Goal: Information Seeking & Learning: Find specific fact

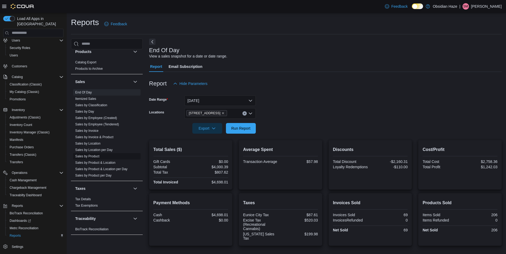
scroll to position [298, 0]
click at [109, 136] on link "Sales by Invoice & Product" at bounding box center [94, 137] width 38 height 4
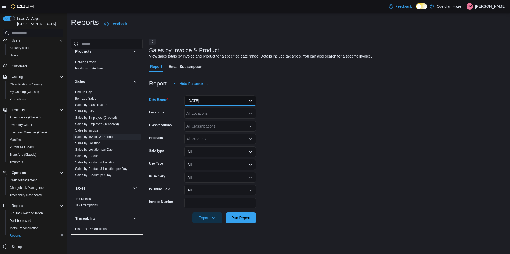
click at [225, 104] on button "Yesterday" at bounding box center [219, 100] width 71 height 11
click at [207, 132] on span "Yesterday" at bounding box center [223, 133] width 61 height 6
click at [250, 114] on icon "Open list of options" at bounding box center [250, 114] width 3 height 2
click at [212, 130] on span "1600 Ave O" at bounding box center [214, 130] width 37 height 5
click at [299, 129] on form "Date Range Yesterday Locations 1600 Ave O Classifications All Classifications P…" at bounding box center [327, 156] width 356 height 134
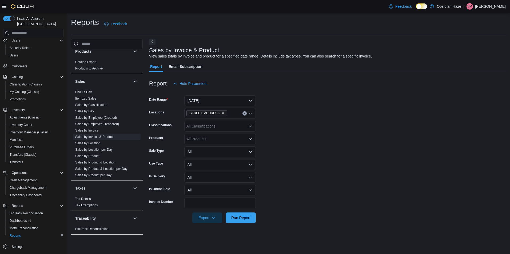
click at [253, 127] on div "All Classifications" at bounding box center [219, 126] width 71 height 11
click at [208, 151] on span "Concentrates" at bounding box center [207, 150] width 22 height 5
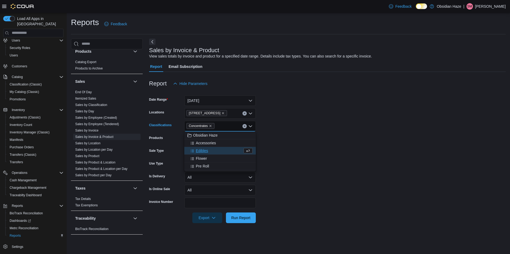
click at [307, 145] on form "Date Range Yesterday Locations 1600 Ave O Classifications Concentrates Combo bo…" at bounding box center [327, 156] width 356 height 134
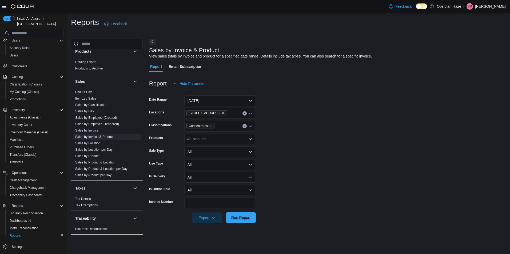
click at [253, 217] on button "Run Report" at bounding box center [241, 218] width 30 height 11
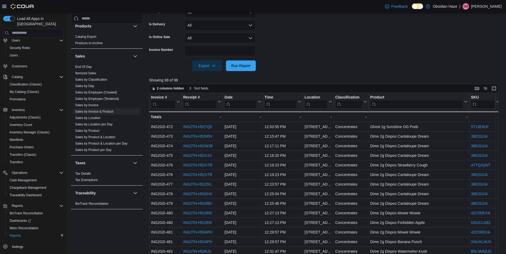
scroll to position [190, 0]
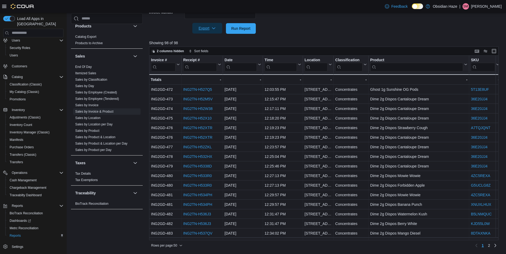
click at [215, 32] on span "Export" at bounding box center [206, 28] width 23 height 11
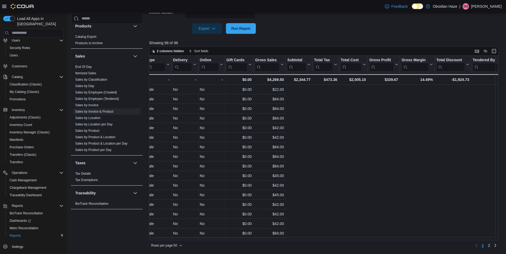
scroll to position [0, 0]
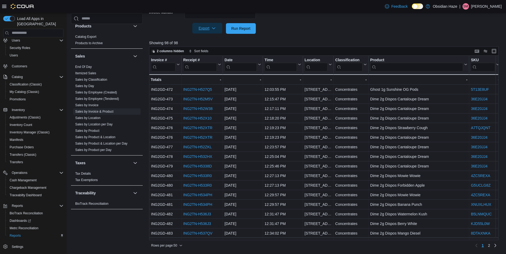
click at [215, 29] on icon "button" at bounding box center [213, 28] width 4 height 4
click at [210, 39] on span "Export to Excel" at bounding box center [208, 39] width 24 height 4
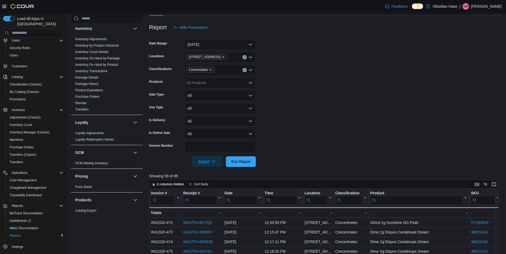
scroll to position [84, 0]
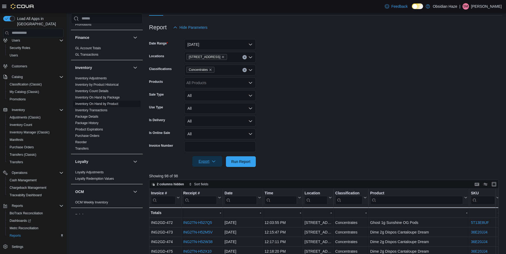
click at [115, 103] on link "Inventory On Hand by Product" at bounding box center [96, 104] width 43 height 4
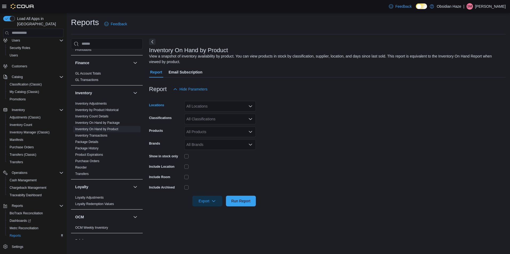
click at [236, 107] on div "All Locations" at bounding box center [219, 106] width 71 height 11
click at [212, 126] on button "1600 Ave O" at bounding box center [219, 123] width 71 height 8
click at [320, 122] on form "Locations 1600 Ave O Combo box. Selected. 1600 Ave O. Press Backspace to delete…" at bounding box center [327, 151] width 356 height 112
click at [224, 121] on div "All Classifications" at bounding box center [219, 119] width 71 height 11
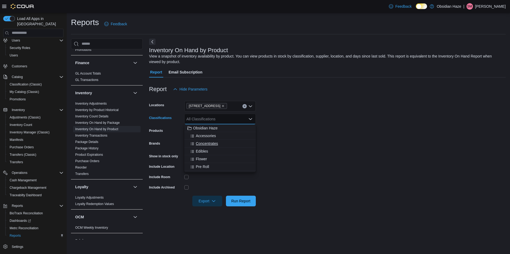
click at [209, 143] on span "Concentrates" at bounding box center [207, 143] width 22 height 5
click at [304, 152] on form "Locations 1600 Ave O Classifications Concentrates Combo box. Selected. Concentr…" at bounding box center [327, 151] width 356 height 112
click at [189, 160] on div at bounding box center [219, 156] width 71 height 8
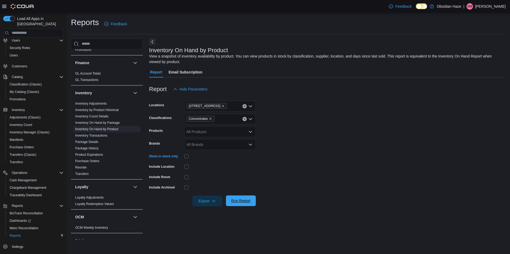
drag, startPoint x: 245, startPoint y: 204, endPoint x: 247, endPoint y: 203, distance: 2.9
click at [245, 204] on span "Run Report" at bounding box center [240, 201] width 23 height 11
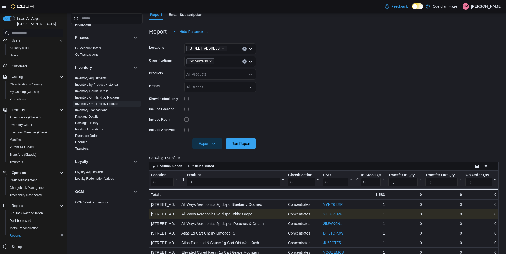
scroll to position [107, 0]
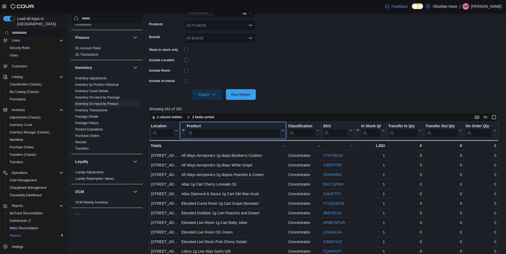
click at [243, 135] on input "search" at bounding box center [234, 133] width 94 height 9
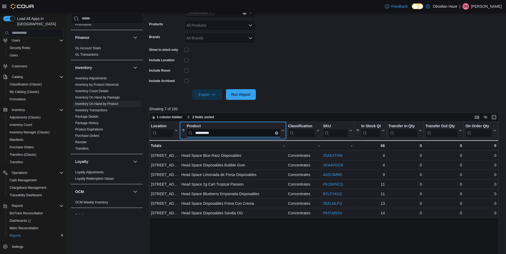
type input "**********"
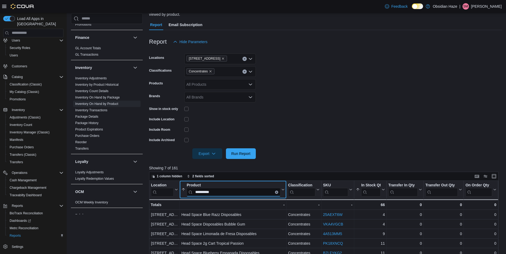
scroll to position [0, 0]
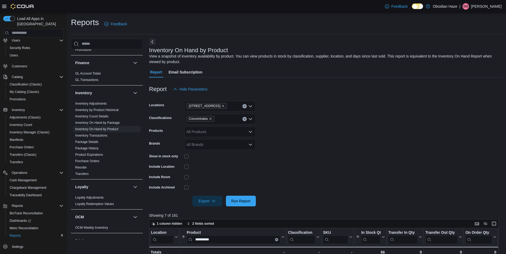
click at [243, 119] on icon "Clear input" at bounding box center [244, 119] width 2 height 2
click at [206, 148] on button "Edibles" at bounding box center [219, 152] width 71 height 8
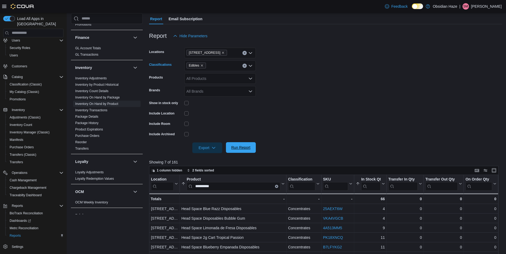
click at [247, 146] on span "Run Report" at bounding box center [240, 147] width 19 height 5
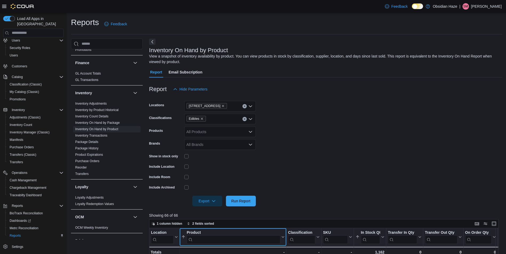
click at [240, 241] on input "search" at bounding box center [234, 239] width 94 height 9
type input "****"
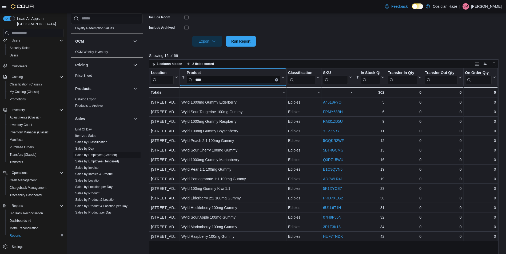
scroll to position [244, 0]
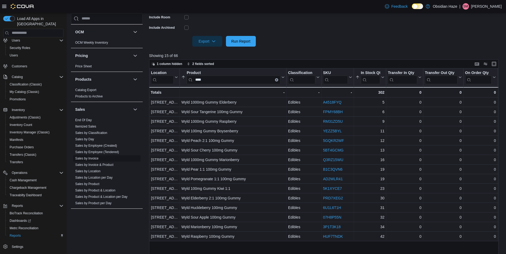
click at [94, 157] on link "Sales by Invoice" at bounding box center [86, 159] width 23 height 4
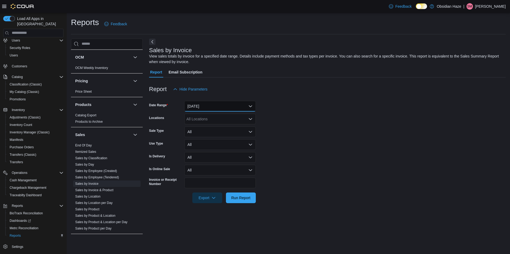
click at [214, 106] on button "Yesterday" at bounding box center [219, 106] width 71 height 11
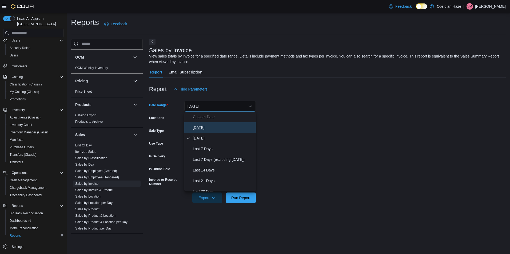
click at [198, 124] on button "Today" at bounding box center [219, 127] width 71 height 11
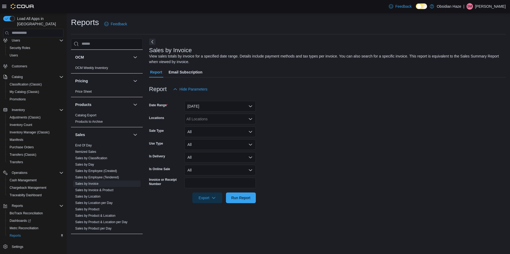
click at [323, 138] on form "Date Range Today Locations All Locations Sale Type All Use Type All Is Delivery…" at bounding box center [327, 149] width 356 height 109
click at [249, 117] on icon "Open list of options" at bounding box center [250, 119] width 4 height 4
click at [193, 133] on span "Choose from the following options" at bounding box center [193, 135] width 6 height 5
click at [312, 139] on form "Date Range Today Locations 1600 Ave O Combo box. Selected. 1600 Ave O. Press Ba…" at bounding box center [327, 149] width 356 height 109
click at [255, 195] on button "Run Report" at bounding box center [241, 198] width 30 height 11
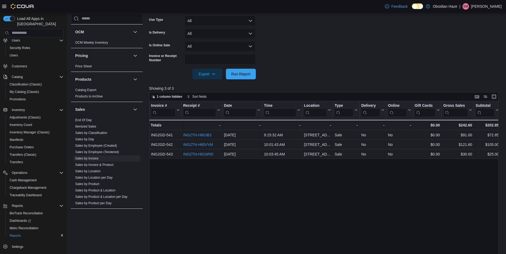
scroll to position [133, 0]
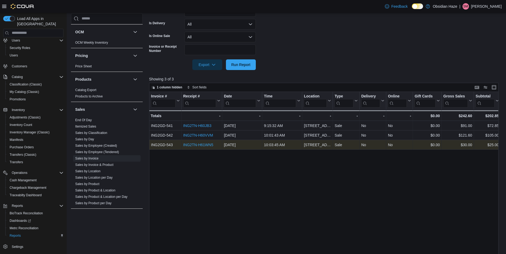
click at [204, 145] on link "ING2TN-H61WN5" at bounding box center [198, 145] width 30 height 4
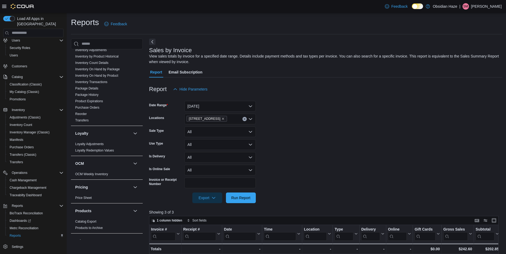
scroll to position [85, 0]
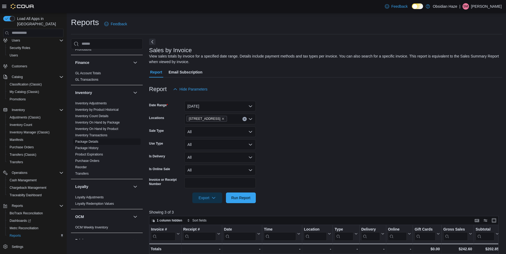
drag, startPoint x: 106, startPoint y: 128, endPoint x: 132, endPoint y: 139, distance: 28.1
click at [106, 128] on link "Inventory On Hand by Product" at bounding box center [96, 129] width 43 height 4
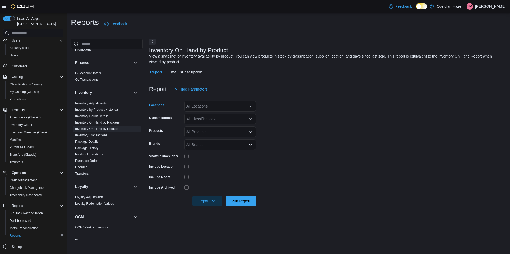
click at [250, 103] on div "All Locations" at bounding box center [219, 106] width 71 height 11
click at [204, 122] on span "1600 Ave O" at bounding box center [214, 123] width 37 height 5
click at [299, 134] on form "Locations 1600 Ave O Combo box. Selected. 1600 Ave O. Press Backspace to delete…" at bounding box center [327, 151] width 356 height 112
click at [251, 118] on icon "Open list of options" at bounding box center [250, 119] width 4 height 4
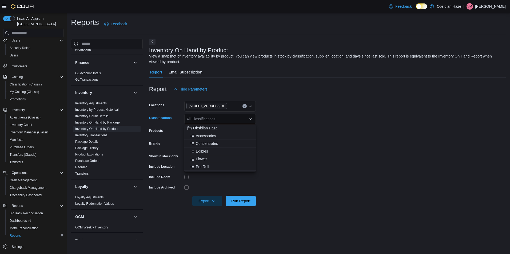
click at [207, 152] on span "Edibles" at bounding box center [202, 151] width 12 height 5
click at [286, 156] on form "Locations 1600 Ave O Classifications Edibles Combo box. Selected. Edibles. Pres…" at bounding box center [327, 151] width 356 height 112
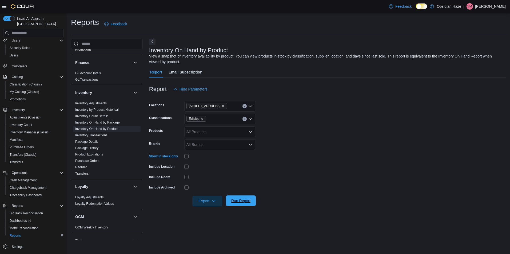
click at [246, 198] on span "Run Report" at bounding box center [240, 201] width 23 height 11
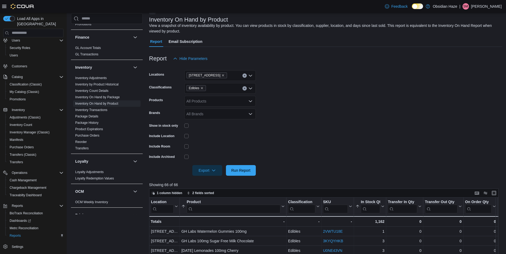
scroll to position [53, 0]
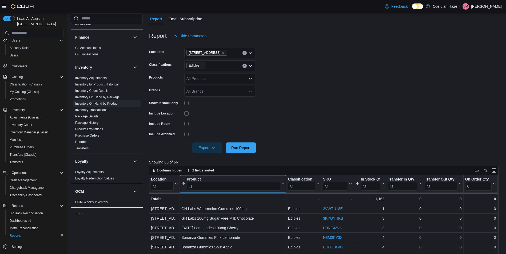
click at [252, 186] on input "search" at bounding box center [234, 186] width 94 height 9
click at [332, 134] on form "Locations 1600 Ave O Classifications Edibles Products All Products Brands All B…" at bounding box center [325, 97] width 353 height 112
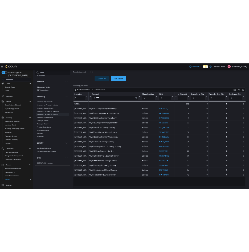
scroll to position [173, 0]
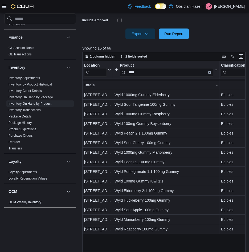
click at [7, 6] on div at bounding box center [18, 6] width 32 height 5
click at [4, 6] on icon at bounding box center [4, 6] width 4 height 3
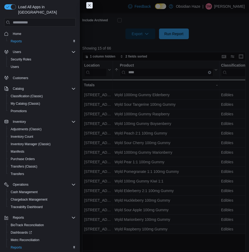
click at [4, 6] on button "button" at bounding box center [10, 6] width 12 height 5
click at [89, 5] on button "Close this dialog" at bounding box center [89, 5] width 6 height 6
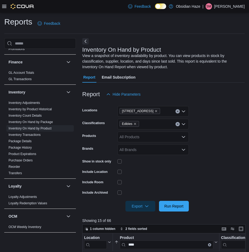
scroll to position [0, 0]
click at [86, 41] on button "Next" at bounding box center [85, 41] width 6 height 6
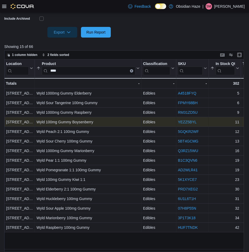
scroll to position [173, 0]
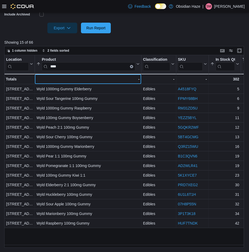
click at [68, 78] on div "-" at bounding box center [88, 79] width 103 height 6
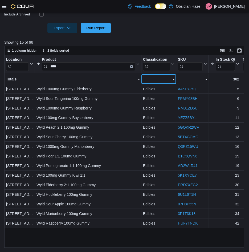
click at [142, 78] on div "- - Classification, column 3, row 16" at bounding box center [159, 79] width 35 height 10
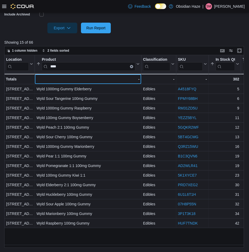
click at [139, 78] on div "-" at bounding box center [88, 79] width 103 height 6
click at [138, 79] on div "-" at bounding box center [88, 79] width 103 height 6
click at [123, 81] on div "-" at bounding box center [88, 79] width 103 height 6
click at [96, 78] on div "-" at bounding box center [88, 79] width 103 height 6
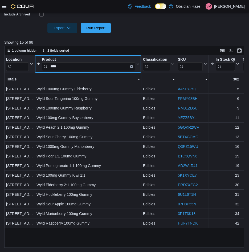
click at [83, 66] on input "****" at bounding box center [89, 66] width 94 height 9
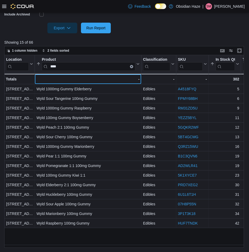
click at [83, 66] on input "****" at bounding box center [89, 66] width 94 height 9
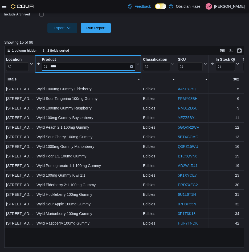
click at [83, 66] on input "****" at bounding box center [89, 66] width 94 height 9
type input "*********"
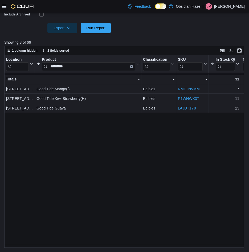
click at [45, 149] on div "Location Click to view column header actions Product ********* Sorted by Produc…" at bounding box center [125, 151] width 242 height 193
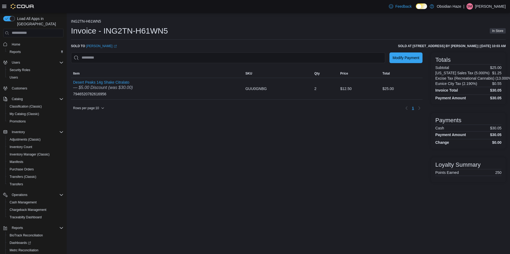
drag, startPoint x: 113, startPoint y: 46, endPoint x: 103, endPoint y: 51, distance: 11.1
click at [103, 51] on div "ING2TN-H61WN5 Invoice - ING2TN-H61WN5 In Store Sold to Mandalain [PERSON_NAME] …" at bounding box center [288, 100] width 435 height 163
click at [103, 46] on link "[PERSON_NAME] (opens in a new tab or window)" at bounding box center [101, 46] width 31 height 4
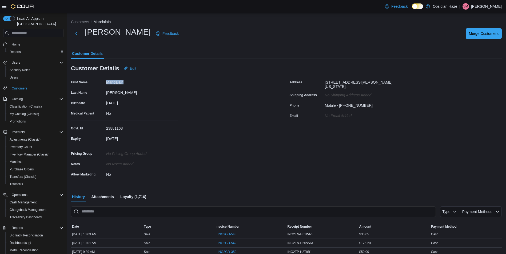
drag, startPoint x: 124, startPoint y: 82, endPoint x: 104, endPoint y: 81, distance: 20.0
click at [104, 81] on div "First Name Mandalain" at bounding box center [124, 82] width 107 height 8
drag, startPoint x: 104, startPoint y: 81, endPoint x: 112, endPoint y: 81, distance: 8.0
copy div "Mandalain"
